Goal: Information Seeking & Learning: Learn about a topic

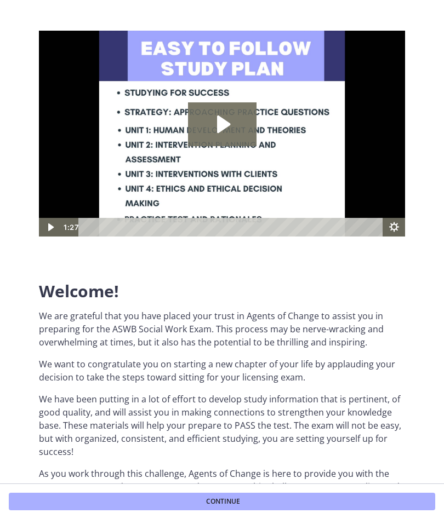
click at [290, 500] on button "Continue" at bounding box center [222, 502] width 426 height 18
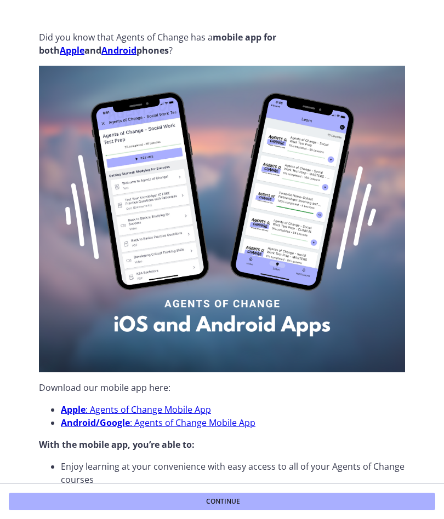
click at [226, 497] on span "Continue" at bounding box center [223, 501] width 34 height 9
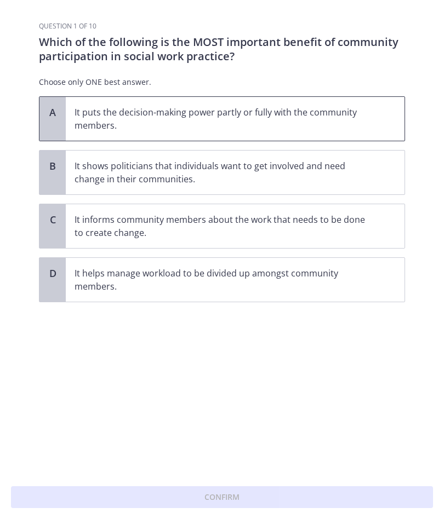
click at [364, 123] on p "It puts the decision-making power partly or fully with the community members." at bounding box center [223, 119] width 299 height 26
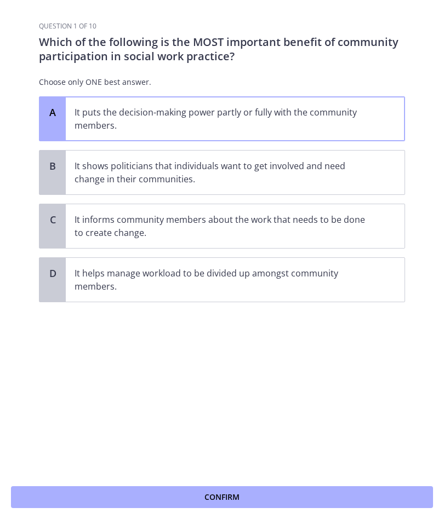
click at [234, 494] on span "Confirm" at bounding box center [221, 497] width 35 height 13
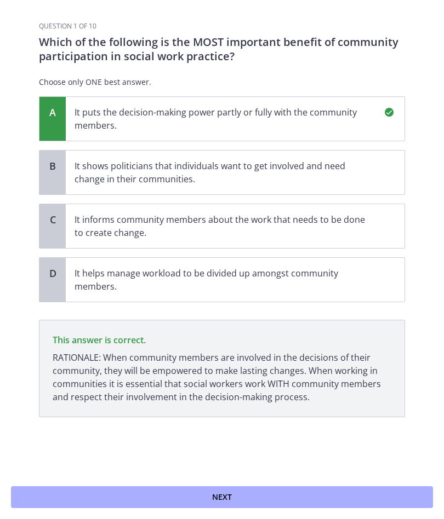
click at [233, 494] on button "Next" at bounding box center [222, 497] width 422 height 22
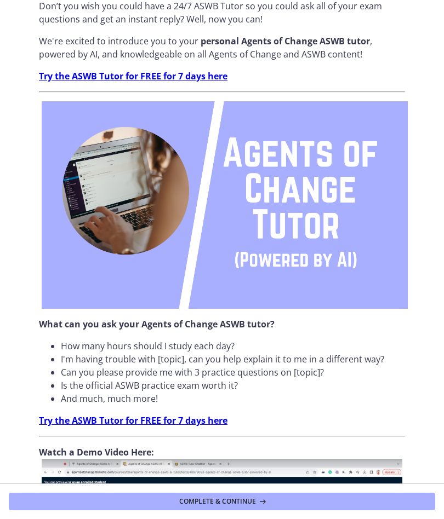
scroll to position [33, 0]
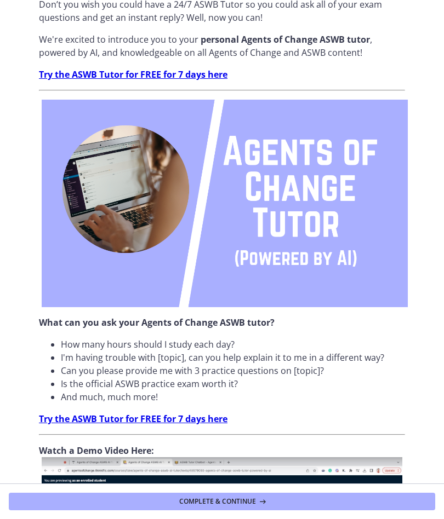
click at [182, 508] on button "Complete & continue" at bounding box center [222, 502] width 426 height 18
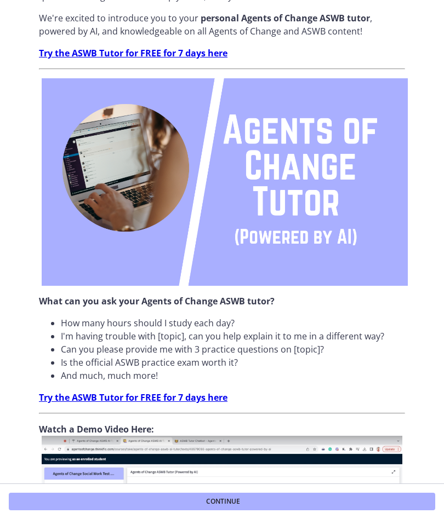
scroll to position [61, 0]
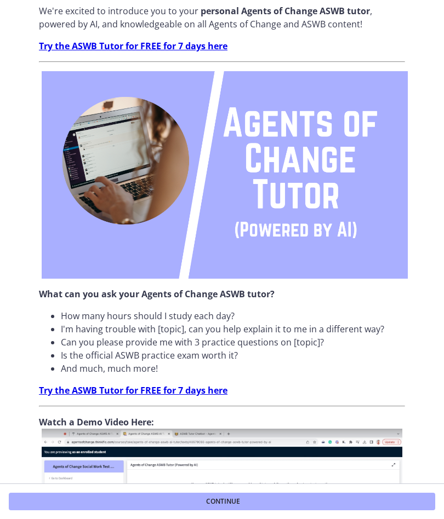
click at [302, 500] on button "Continue" at bounding box center [222, 502] width 426 height 18
